Goal: Task Accomplishment & Management: Manage account settings

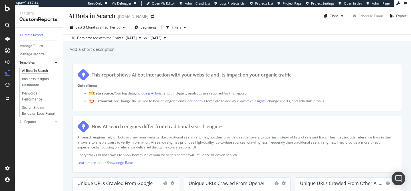
scroll to position [647, 0]
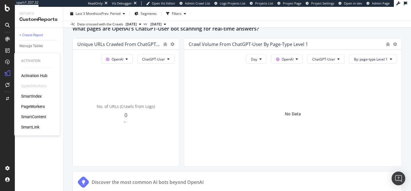
click at [36, 96] on div "SmartIndex" at bounding box center [31, 96] width 21 height 6
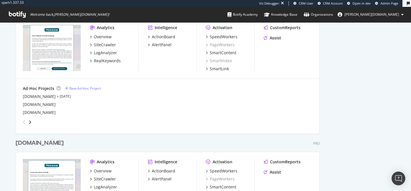
scroll to position [427, 0]
click at [30, 95] on div "alltricks.co.uk" at bounding box center [39, 96] width 33 height 6
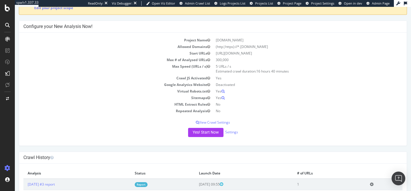
scroll to position [48, 0]
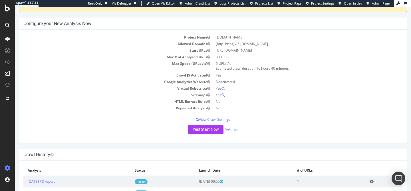
click at [234, 132] on div "Yes! Start Now Settings" at bounding box center [212, 129] width 379 height 9
click at [233, 128] on link "Settings" at bounding box center [231, 129] width 13 height 5
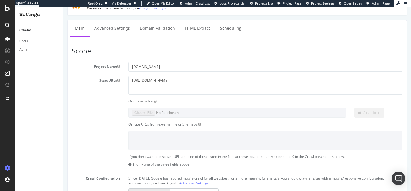
scroll to position [58, 0]
drag, startPoint x: 181, startPoint y: 78, endPoint x: 122, endPoint y: 78, distance: 59.4
click at [122, 78] on div "Start URLs https://www.alltricks.co.uk" at bounding box center [237, 84] width 339 height 19
paste textarea "/"
type textarea "https://www.alltricks.co.uk/"
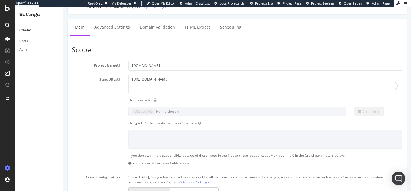
click at [86, 107] on label at bounding box center [96, 108] width 57 height 2
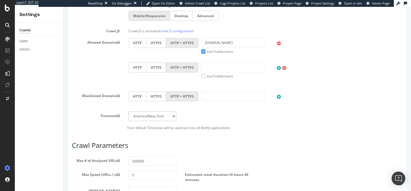
scroll to position [341, 0]
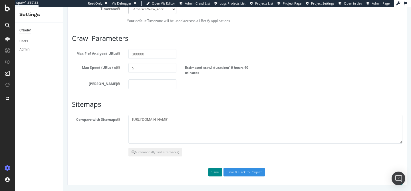
click at [216, 174] on button "Save" at bounding box center [215, 172] width 14 height 9
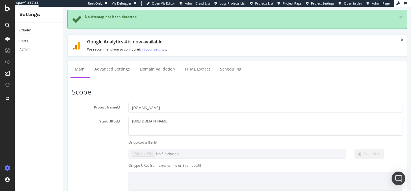
scroll to position [56, 0]
click at [177, 123] on textarea "https://www.alltricks.co.uk/" at bounding box center [265, 125] width 274 height 19
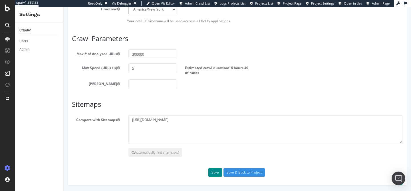
click at [216, 174] on button "Save" at bounding box center [215, 172] width 14 height 9
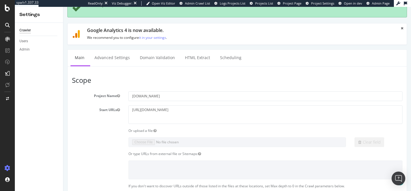
scroll to position [75, 0]
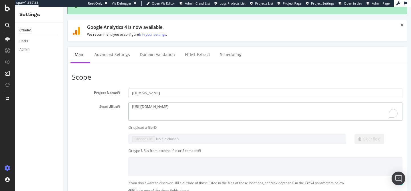
drag, startPoint x: 178, startPoint y: 106, endPoint x: 99, endPoint y: 105, distance: 79.1
click at [99, 105] on div "Start URLs https://www.alltricks.co.uk" at bounding box center [237, 111] width 339 height 19
paste textarea "/"
type textarea "https://www.alltricks.co.uk/"
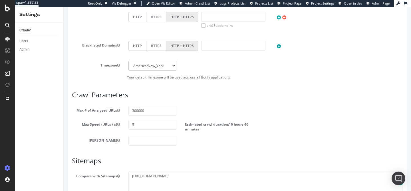
scroll to position [386, 0]
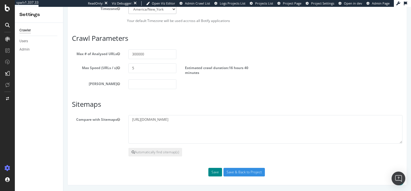
click at [215, 173] on button "Save" at bounding box center [215, 172] width 14 height 9
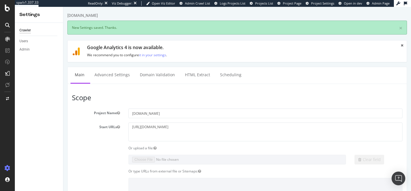
scroll to position [0, 0]
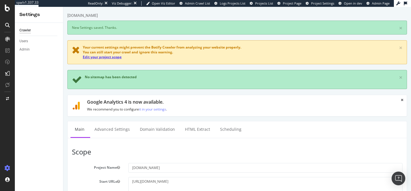
click at [106, 57] on link "Edit your project scope" at bounding box center [102, 57] width 39 height 5
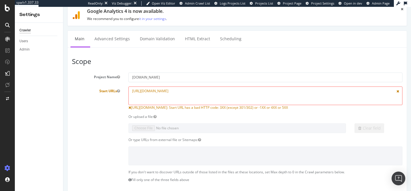
scroll to position [51, 0]
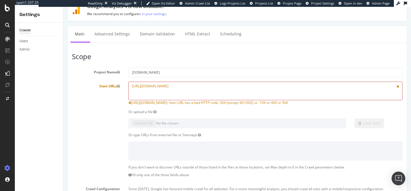
click at [189, 92] on textarea "https://www.alltricks.co.uk/" at bounding box center [265, 91] width 274 height 19
type textarea "https://www.alltricks.co.uk"
click at [95, 91] on div "Start URLs https://www.alltricks.co.uk/ https://www.alltricks.co.uk/: Start URL…" at bounding box center [237, 94] width 339 height 24
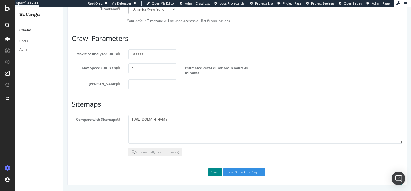
click at [214, 174] on button "Save" at bounding box center [215, 172] width 14 height 9
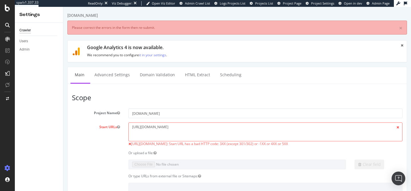
scroll to position [0, 0]
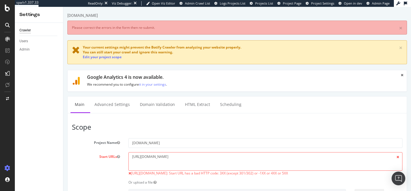
click at [91, 143] on label "Project Name" at bounding box center [96, 141] width 57 height 7
click at [117, 143] on button "Project Name" at bounding box center [118, 142] width 3 height 5
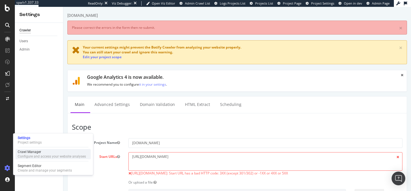
click at [25, 151] on div "Crawl Manager" at bounding box center [52, 152] width 68 height 5
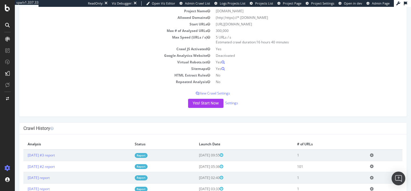
scroll to position [105, 0]
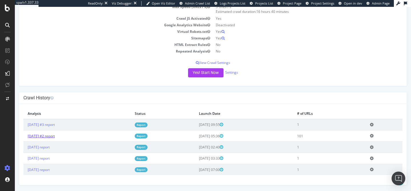
click at [55, 136] on link "2025 Sep. 17th #2 report" at bounding box center [41, 136] width 27 height 5
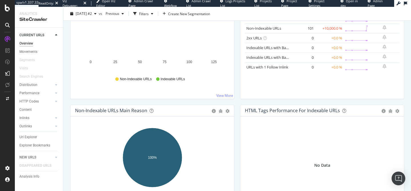
scroll to position [158, 0]
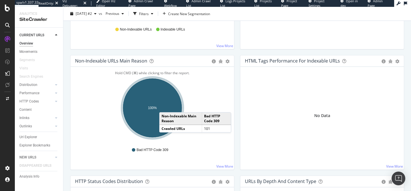
click at [165, 106] on ellipse "A chart." at bounding box center [152, 107] width 59 height 59
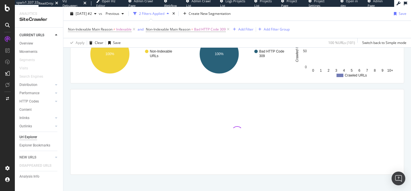
scroll to position [98, 0]
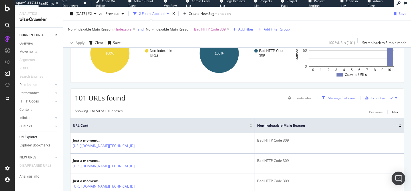
click at [335, 100] on div "Manage Columns" at bounding box center [342, 98] width 28 height 5
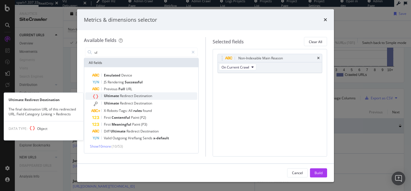
type input "ul"
click at [165, 94] on div "Ultimate Redirect Destination" at bounding box center [144, 95] width 105 height 7
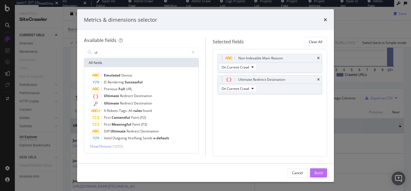
click at [321, 174] on div "Build" at bounding box center [318, 172] width 8 height 5
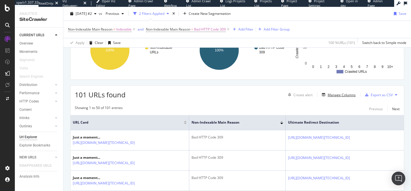
scroll to position [121, 0]
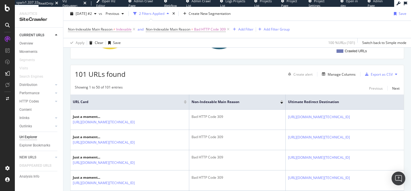
click at [187, 101] on div at bounding box center [185, 100] width 3 height 1
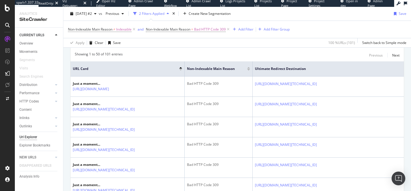
scroll to position [154, 0]
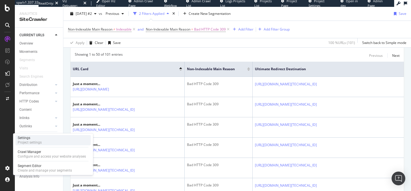
click at [32, 142] on div "Project settings" at bounding box center [30, 142] width 24 height 5
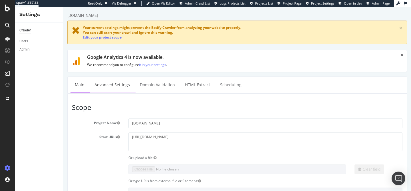
click at [115, 84] on link "Advanced Settings" at bounding box center [112, 85] width 44 height 16
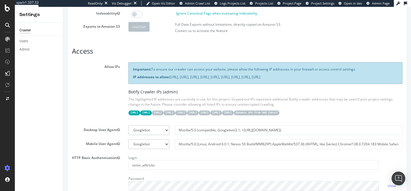
scroll to position [102, 0]
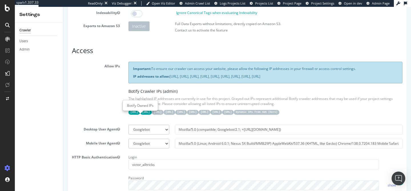
drag, startPoint x: 128, startPoint y: 116, endPoint x: 151, endPoint y: 116, distance: 23.1
click at [151, 116] on div "Important: To ensure our crawler can access your website, please allow the foll…" at bounding box center [265, 91] width 283 height 59
copy code "31.41.37.0/24"
drag, startPoint x: 153, startPoint y: 117, endPoint x: 178, endPoint y: 118, distance: 24.3
click at [152, 115] on code "44.206.2.192/26" at bounding box center [146, 112] width 12 height 5
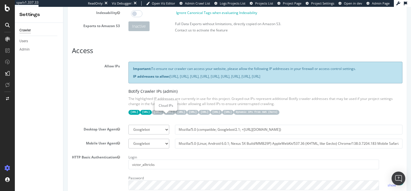
copy code "44.206.2.192/26"
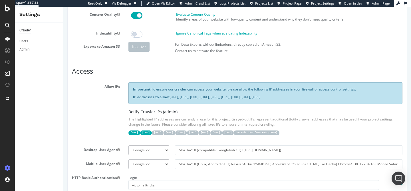
scroll to position [93, 0]
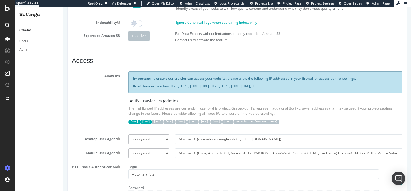
click at [112, 127] on div "Allow IPs Important: To ensure our crawler can access your website, please allo…" at bounding box center [237, 100] width 339 height 59
click at [270, 123] on link "here" at bounding box center [273, 121] width 6 height 3
click at [234, 124] on code "Dynamic IPs from AWS ( here )" at bounding box center [257, 122] width 46 height 5
copy div "32 Dynamic"
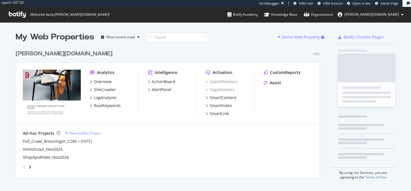
scroll to position [134, 308]
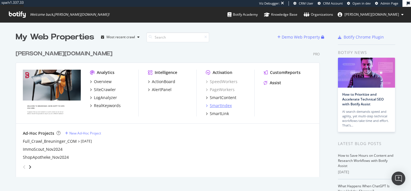
click at [220, 106] on div "SmartIndex" at bounding box center [221, 106] width 22 height 6
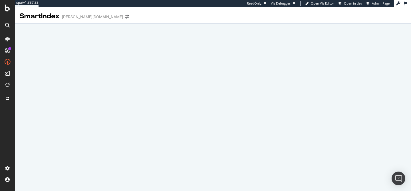
click at [406, 3] on icon at bounding box center [405, 3] width 3 height 4
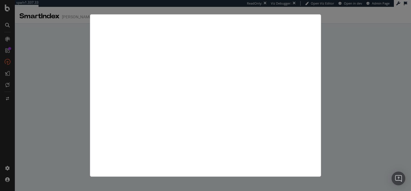
click at [378, 83] on div at bounding box center [205, 95] width 411 height 191
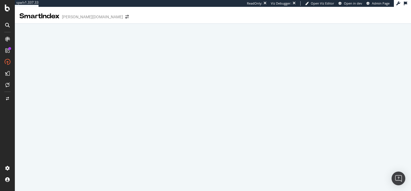
click at [408, 4] on button at bounding box center [405, 3] width 9 height 9
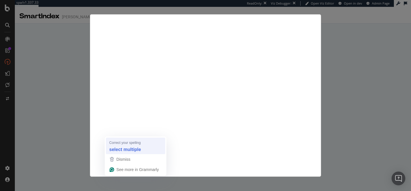
click at [125, 147] on strong "select multiple" at bounding box center [125, 149] width 32 height 6
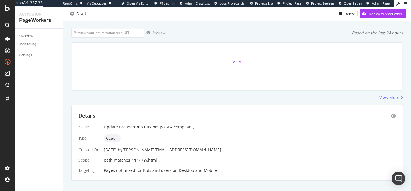
scroll to position [39, 0]
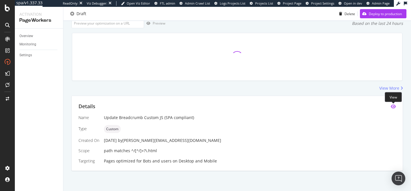
click at [391, 105] on icon "eye" at bounding box center [393, 106] width 5 height 5
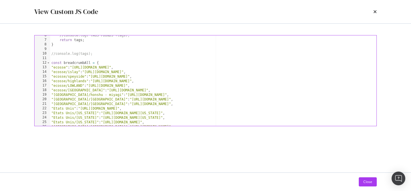
scroll to position [25, 0]
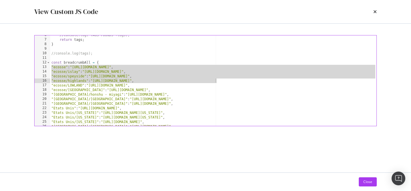
drag, startPoint x: 52, startPoint y: 67, endPoint x: 218, endPoint y: 82, distance: 166.8
click at [218, 82] on div "//console.log("TAGS FOUNDS"+tags); return tags ; } //console.log(tags); const b…" at bounding box center [213, 83] width 326 height 100
type textarea ""ecosse/speyside":"[URL][DOMAIN_NAME]", "ecosse/highlands":"[URL][DOMAIN_NAME]","
